Goal: Information Seeking & Learning: Learn about a topic

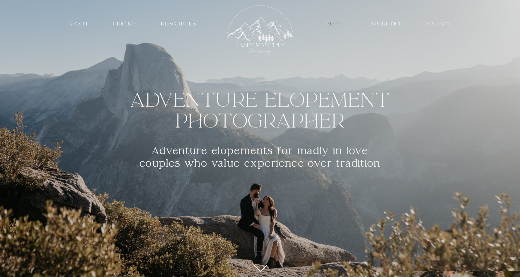
click at [341, 25] on nav "Blog" at bounding box center [335, 24] width 24 height 7
click at [336, 24] on nav "Blog" at bounding box center [335, 24] width 24 height 7
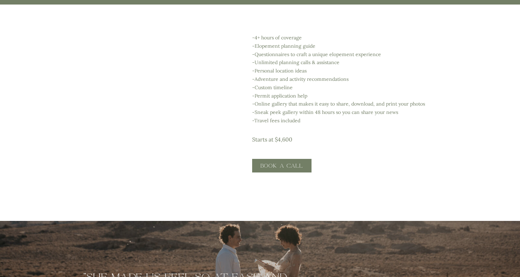
scroll to position [1266, 0]
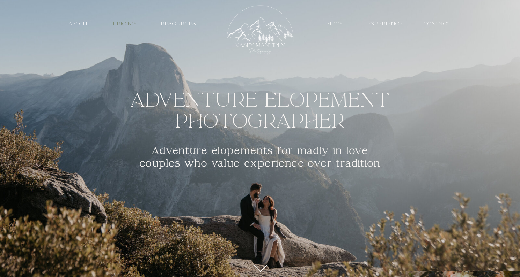
click at [134, 25] on nav "PRICING" at bounding box center [125, 24] width 32 height 7
